Goal: Information Seeking & Learning: Learn about a topic

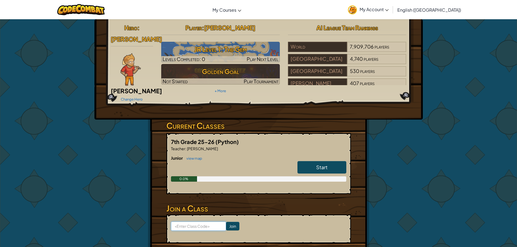
click at [185, 222] on input at bounding box center [198, 226] width 55 height 9
drag, startPoint x: 185, startPoint y: 218, endPoint x: 189, endPoint y: 217, distance: 3.7
click at [186, 222] on input at bounding box center [198, 226] width 55 height 9
type input "mouthjobsad"
drag, startPoint x: 184, startPoint y: 216, endPoint x: 277, endPoint y: 179, distance: 100.7
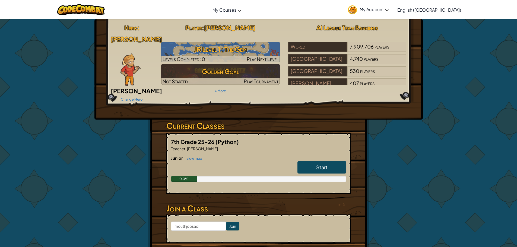
click at [277, 178] on div "Junior view map Start 0.0%" at bounding box center [258, 172] width 175 height 35
drag, startPoint x: 199, startPoint y: 219, endPoint x: 153, endPoint y: 219, distance: 45.3
click at [154, 219] on div "Hero : [PERSON_NAME] Change Hero Player : [PERSON_NAME] Level 1: The Gem Levels…" at bounding box center [259, 146] width 222 height 254
click at [330, 161] on link "Start" at bounding box center [322, 167] width 49 height 12
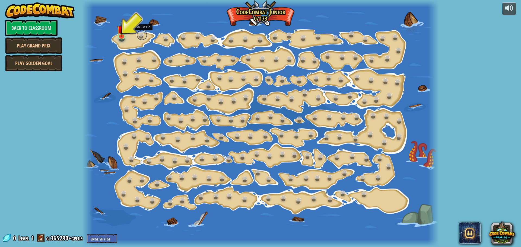
click at [138, 35] on link at bounding box center [142, 35] width 11 height 11
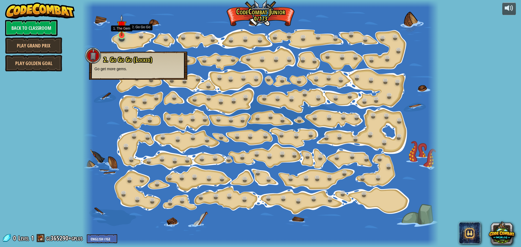
click at [117, 32] on img at bounding box center [121, 25] width 9 height 21
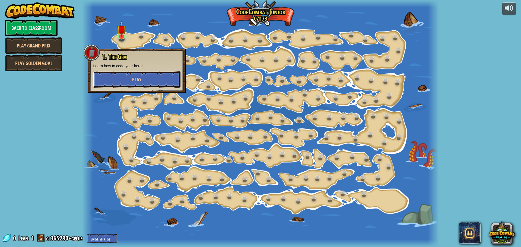
click at [122, 81] on button "Play" at bounding box center [136, 79] width 87 height 16
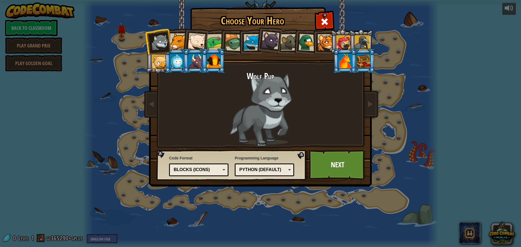
click at [196, 38] on div at bounding box center [197, 42] width 18 height 18
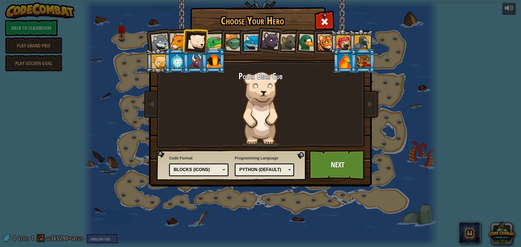
click at [178, 39] on div at bounding box center [178, 41] width 17 height 17
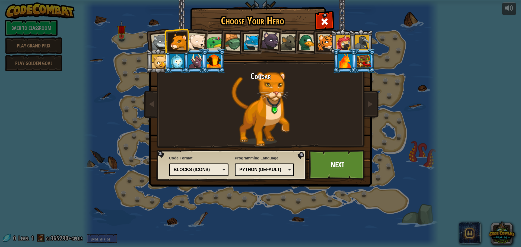
click at [330, 163] on link "Next" at bounding box center [337, 165] width 57 height 30
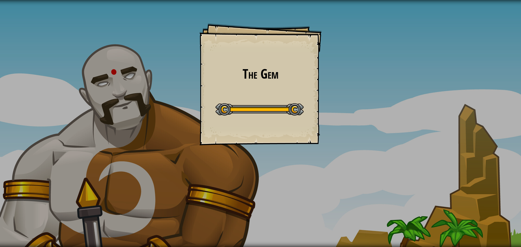
click at [244, 113] on div at bounding box center [260, 109] width 88 height 12
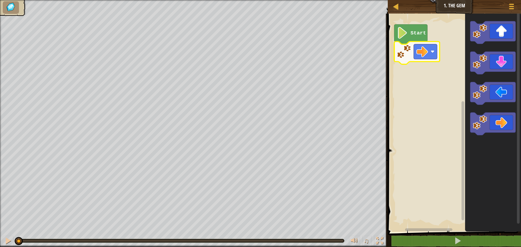
click at [411, 31] on text "Start" at bounding box center [418, 33] width 15 height 6
click at [410, 37] on icon "Blockly Workspace" at bounding box center [411, 34] width 33 height 20
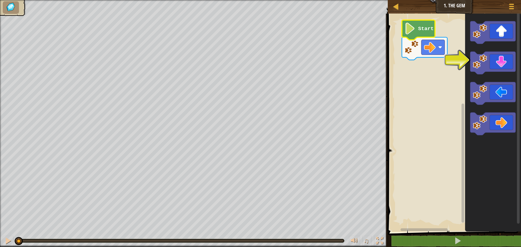
click at [387, 121] on rect "Blockly Workspace" at bounding box center [453, 121] width 135 height 221
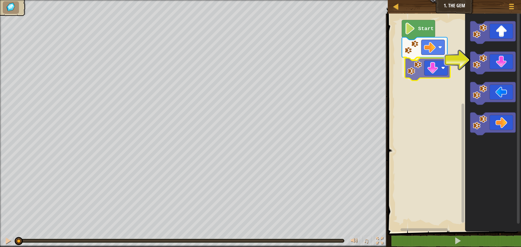
click at [440, 64] on div "Start" at bounding box center [453, 121] width 135 height 221
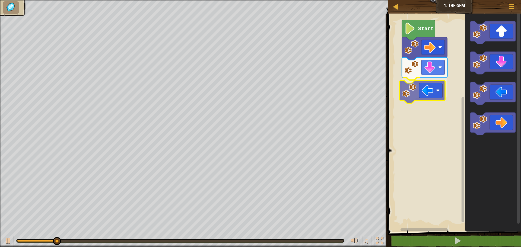
click at [419, 90] on div "Start" at bounding box center [453, 121] width 135 height 221
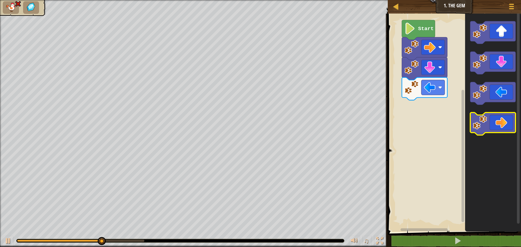
click at [500, 123] on icon "Blockly Workspace" at bounding box center [493, 124] width 45 height 23
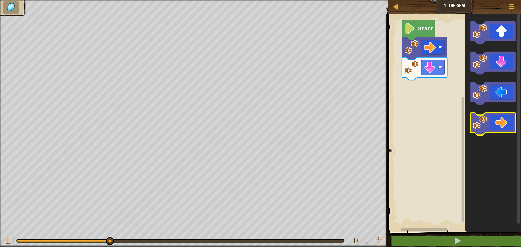
click at [380, 120] on div "Map Junior 1. The Gem Game Menu 1 ההההההההההההההההההההההההההההההההההההההההההההה…" at bounding box center [260, 123] width 521 height 247
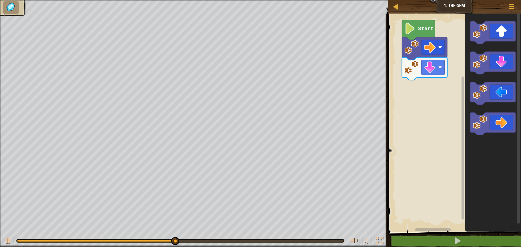
click at [200, 167] on div "Map Junior 1. The Gem Game Menu 1 ההההההההההההההההההההההההההההההההההההההההההההה…" at bounding box center [260, 123] width 521 height 247
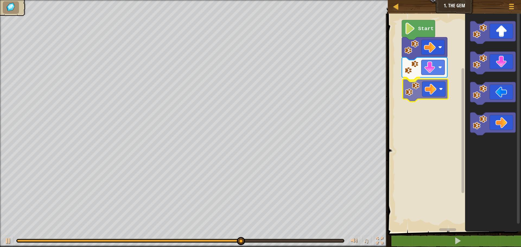
click at [439, 81] on div "Start" at bounding box center [453, 121] width 135 height 221
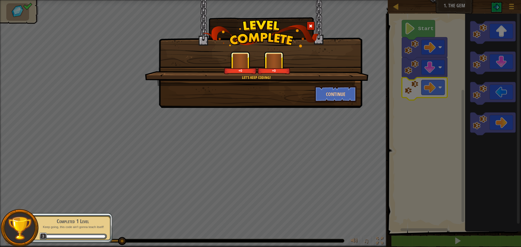
click at [318, 63] on div "+0 +0" at bounding box center [257, 63] width 211 height 23
click at [332, 99] on button "Continue" at bounding box center [336, 94] width 42 height 16
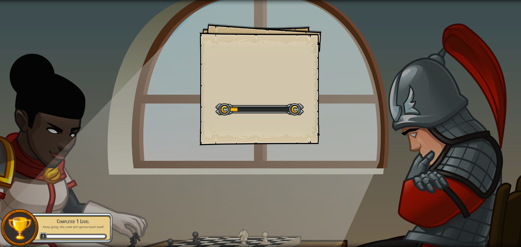
click at [333, 89] on div "Goals Start Level Error loading from server. Try refreshing the page. You'll ne…" at bounding box center [260, 123] width 521 height 247
click at [333, 87] on div "Goals Start Level Error loading from server. Try refreshing the page. You'll ne…" at bounding box center [260, 123] width 521 height 247
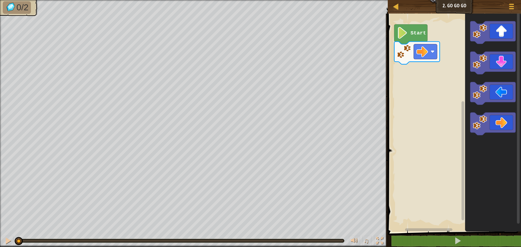
click at [398, 28] on image "Blockly Workspace" at bounding box center [402, 33] width 11 height 12
click at [432, 80] on div "Start" at bounding box center [453, 121] width 135 height 221
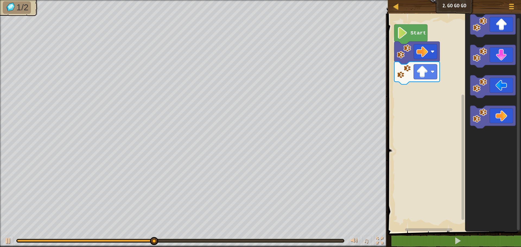
click at [400, 128] on div "Start" at bounding box center [453, 121] width 135 height 221
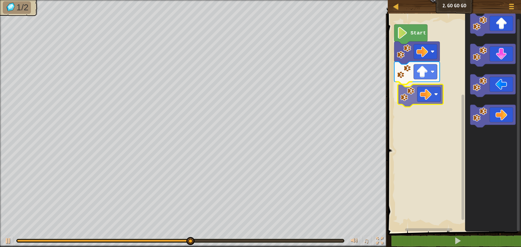
click at [441, 94] on div "Start" at bounding box center [453, 121] width 135 height 221
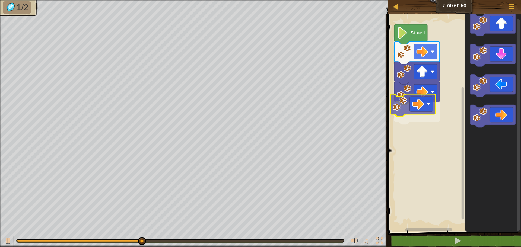
click at [421, 108] on div "Start" at bounding box center [453, 121] width 135 height 221
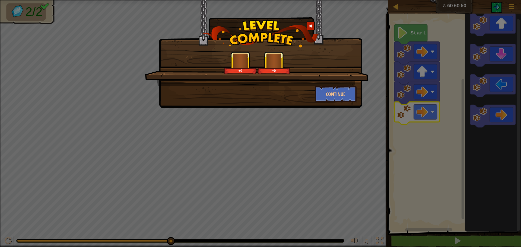
click at [274, 78] on div "+0 +0" at bounding box center [257, 69] width 224 height 34
click at [325, 92] on button "Continue" at bounding box center [336, 94] width 42 height 16
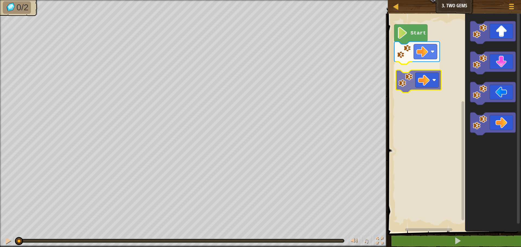
click at [396, 64] on div "Start" at bounding box center [453, 121] width 135 height 221
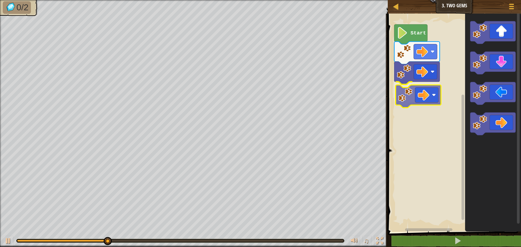
click at [411, 99] on div "Start" at bounding box center [453, 121] width 135 height 221
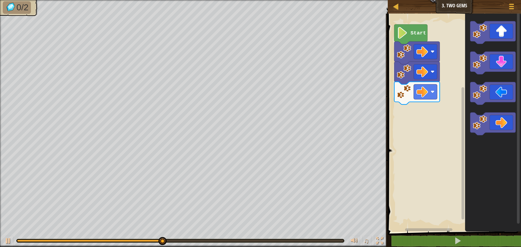
click at [304, 129] on div "Map Junior 3. Two Gems Game Menu 1 הההההההההההההההההההההההההההההההההההההההההההה…" at bounding box center [260, 123] width 521 height 247
click at [491, 96] on icon "Blockly Workspace" at bounding box center [493, 93] width 45 height 23
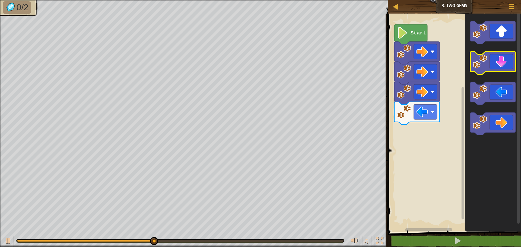
click at [480, 54] on g "Blockly Workspace" at bounding box center [493, 63] width 45 height 23
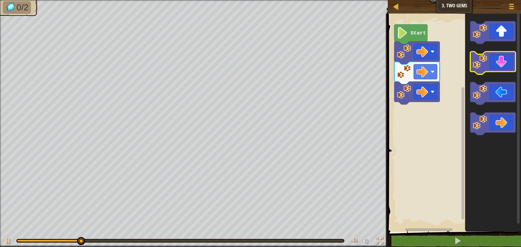
click at [485, 65] on image "Blockly Workspace" at bounding box center [480, 62] width 14 height 14
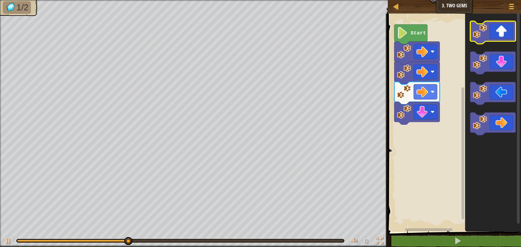
click at [484, 36] on image "Blockly Workspace" at bounding box center [480, 31] width 14 height 14
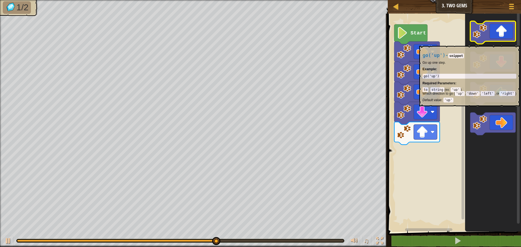
click at [481, 43] on icon "Blockly Workspace" at bounding box center [493, 32] width 45 height 23
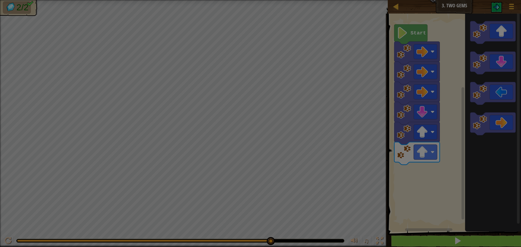
click at [414, 1] on body "Map Junior 3. Two Gems Game Menu 1 הההההההההההההההההההההההההההההההההההההההההההה…" at bounding box center [260, 0] width 521 height 1
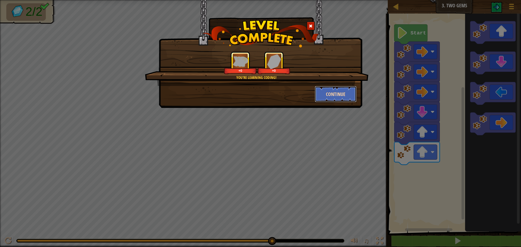
click at [326, 97] on button "Continue" at bounding box center [336, 94] width 42 height 16
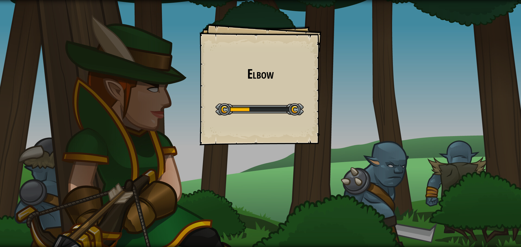
click at [270, 92] on div "Elbow Goals Start Level Error loading from server. Try refreshing the page. You…" at bounding box center [261, 84] width 122 height 122
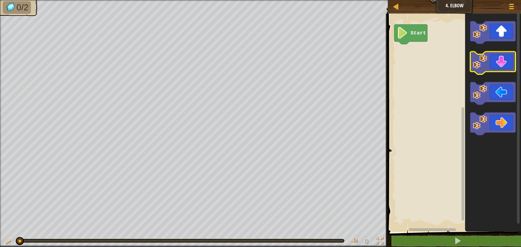
click at [489, 64] on icon "Blockly Workspace" at bounding box center [493, 63] width 45 height 23
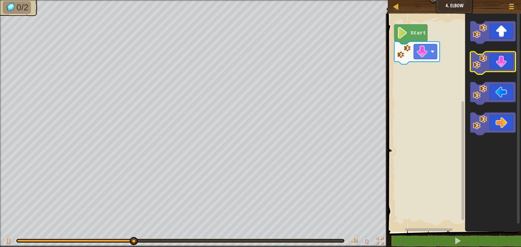
click at [484, 64] on image "Blockly Workspace" at bounding box center [480, 62] width 14 height 14
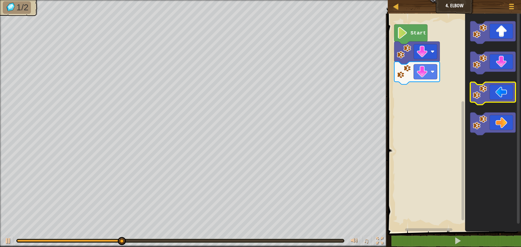
click at [483, 102] on icon "Blockly Workspace" at bounding box center [493, 93] width 45 height 23
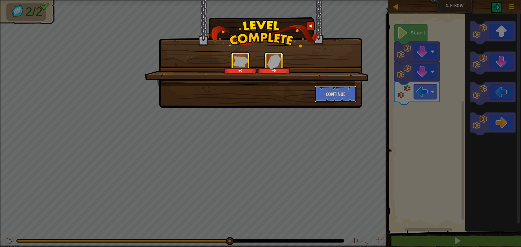
click at [329, 94] on button "Continue" at bounding box center [336, 94] width 42 height 16
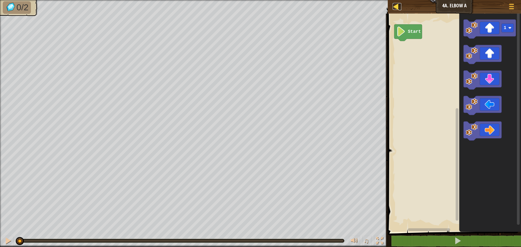
click at [396, 5] on div at bounding box center [396, 6] width 7 height 7
